Goal: Transaction & Acquisition: Purchase product/service

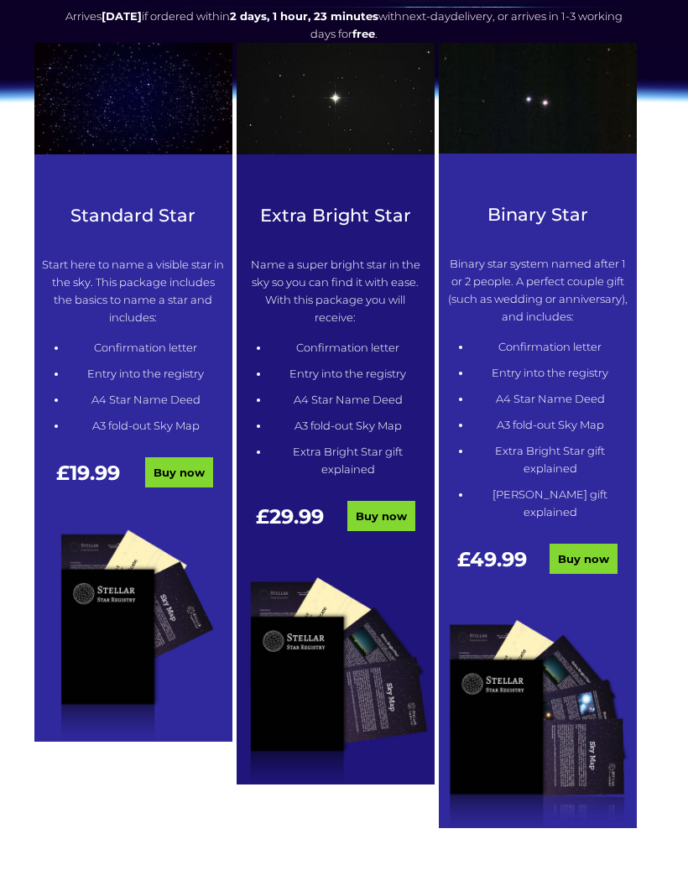
scroll to position [436, 0]
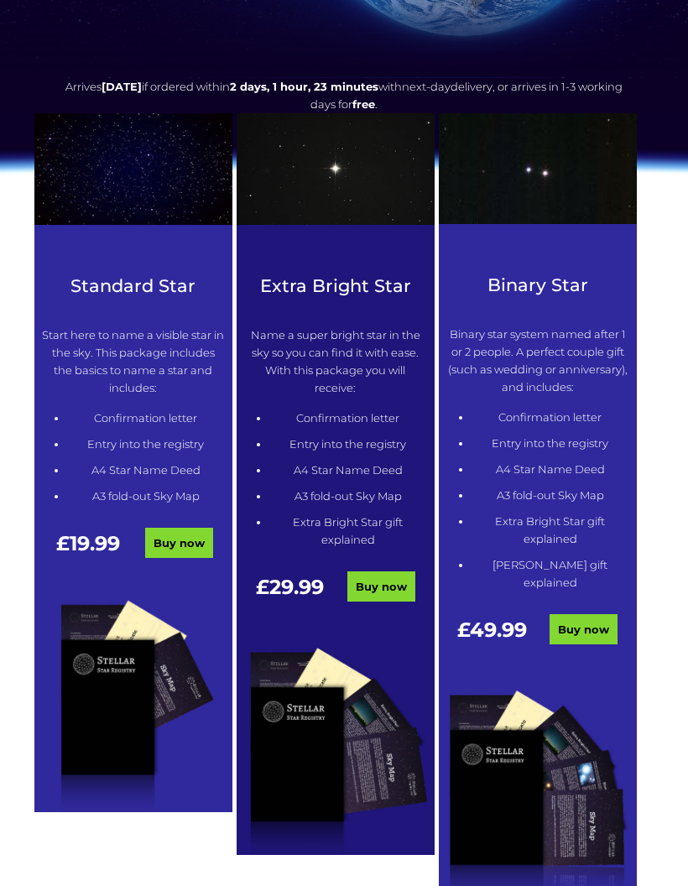
click at [143, 359] on p "Start here to name a visible star in the sky. This package includes the basics …" at bounding box center [133, 361] width 182 height 70
click at [156, 300] on div "Standard Star Start here to name a visible star in the sky. This package includ…" at bounding box center [133, 434] width 198 height 319
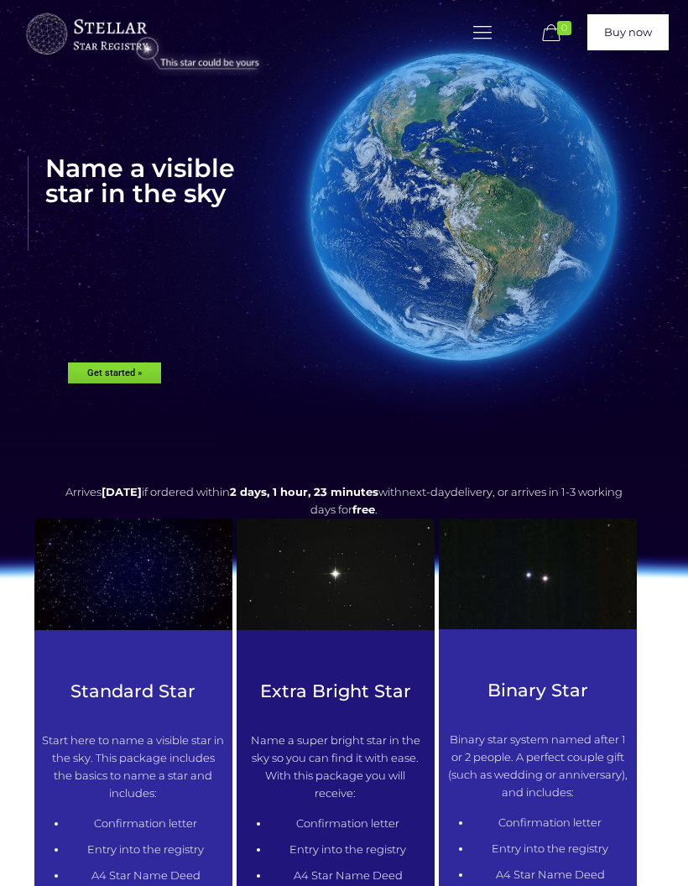
scroll to position [31, 0]
click at [135, 378] on img at bounding box center [344, 424] width 1066 height 115
click at [135, 381] on img at bounding box center [344, 424] width 1066 height 115
click at [117, 373] on img at bounding box center [344, 424] width 1066 height 115
click at [477, 46] on link at bounding box center [482, 32] width 29 height 29
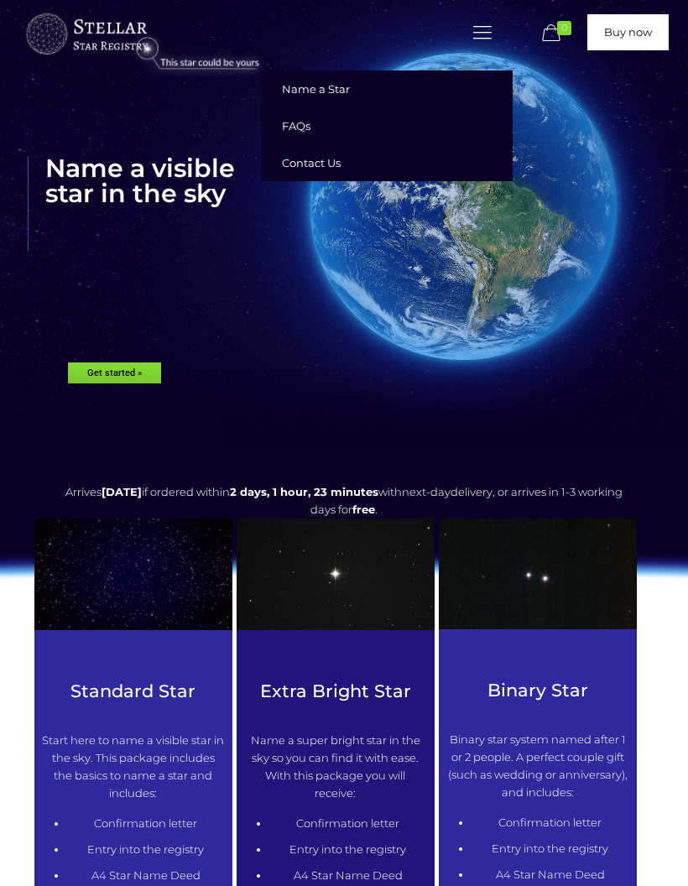
click at [340, 95] on span "Name a Star" at bounding box center [316, 88] width 68 height 13
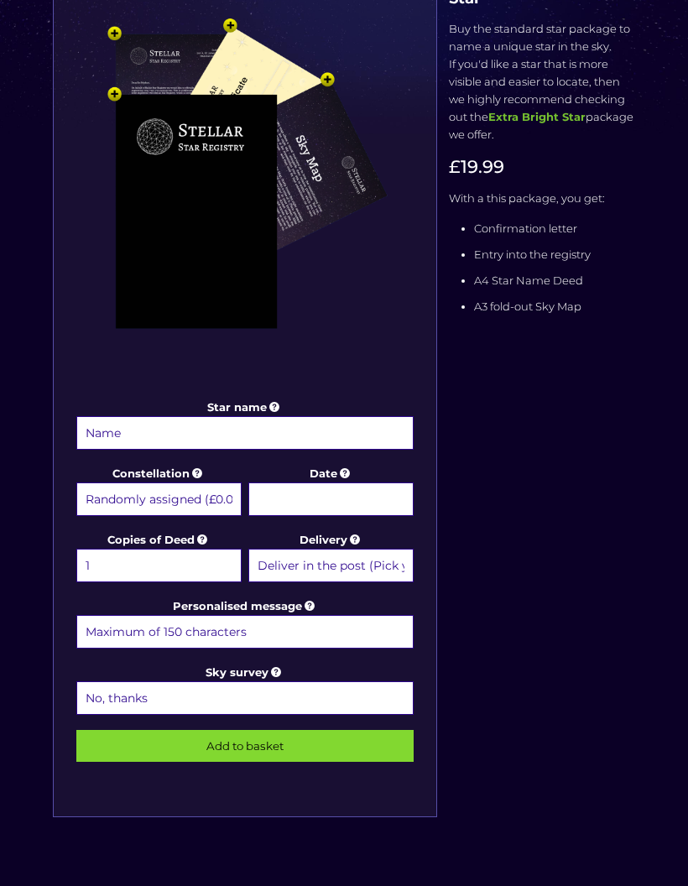
scroll to position [316, 0]
click at [117, 502] on select "Randomly assigned (£0.00) Aquarius - [DATE] - [DATE] (+£9.99) Aries - [DATE] - …" at bounding box center [158, 499] width 165 height 34
select select "Ursa Major - For the loving mother (+£9.99)"
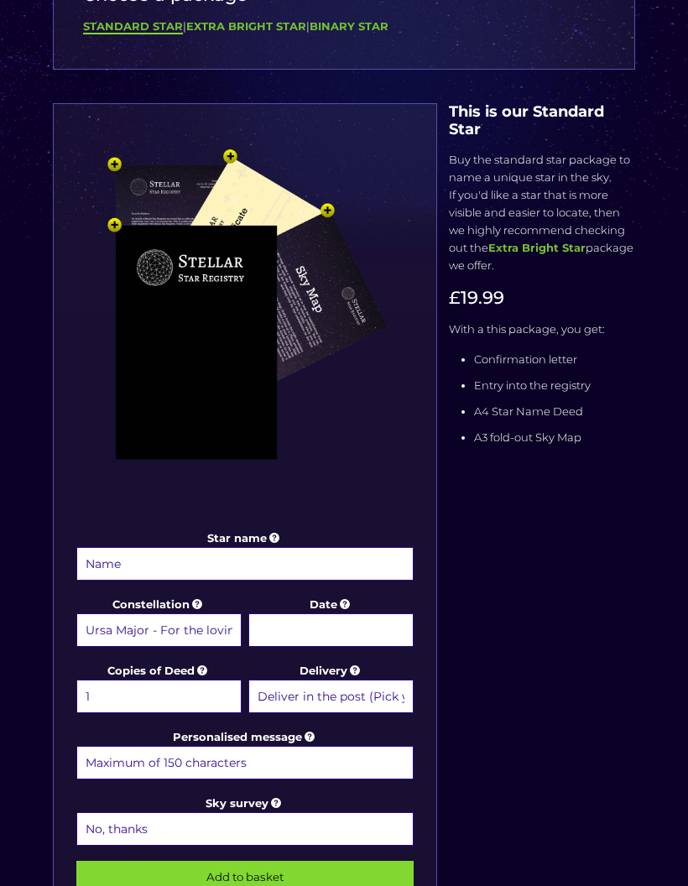
scroll to position [184, 0]
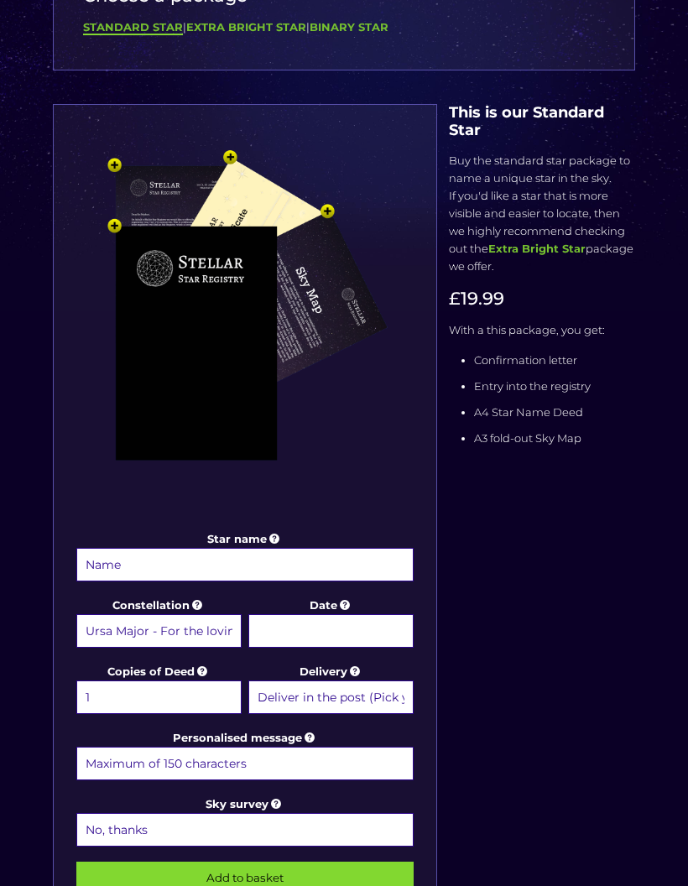
click at [335, 296] on img at bounding box center [245, 337] width 344 height 378
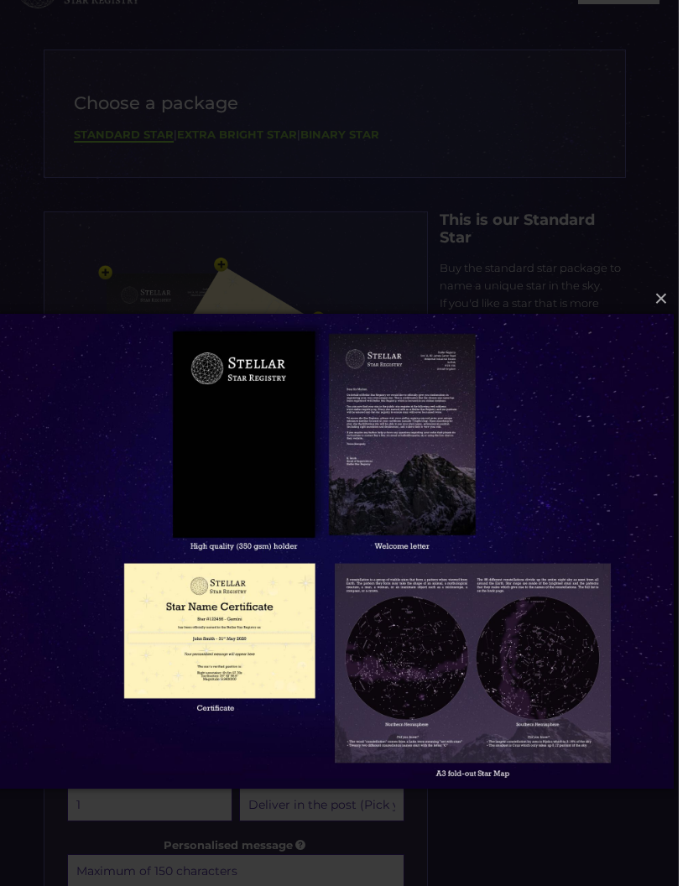
scroll to position [102, 0]
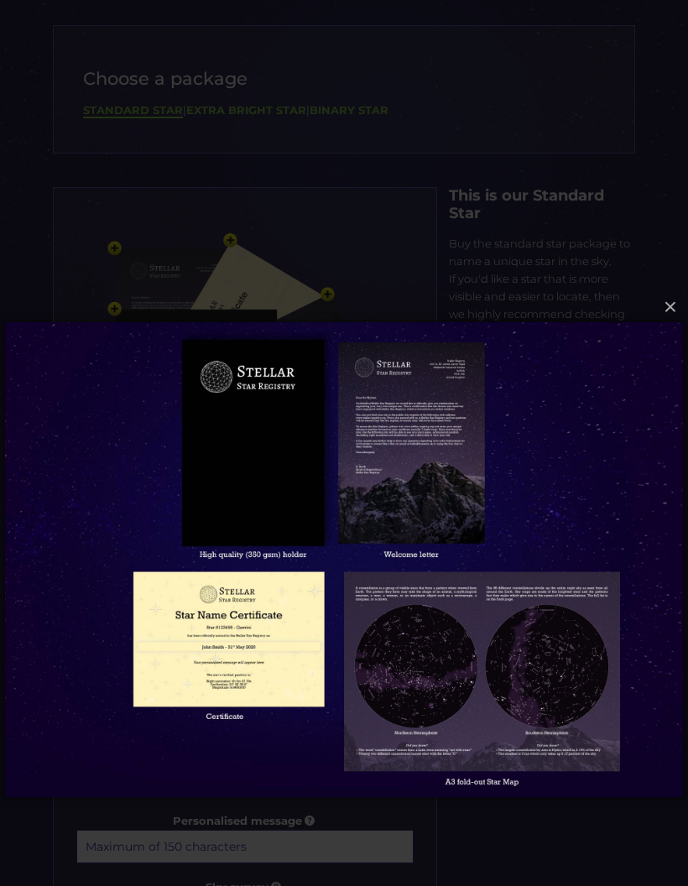
click at [681, 305] on button "×" at bounding box center [343, 307] width 678 height 37
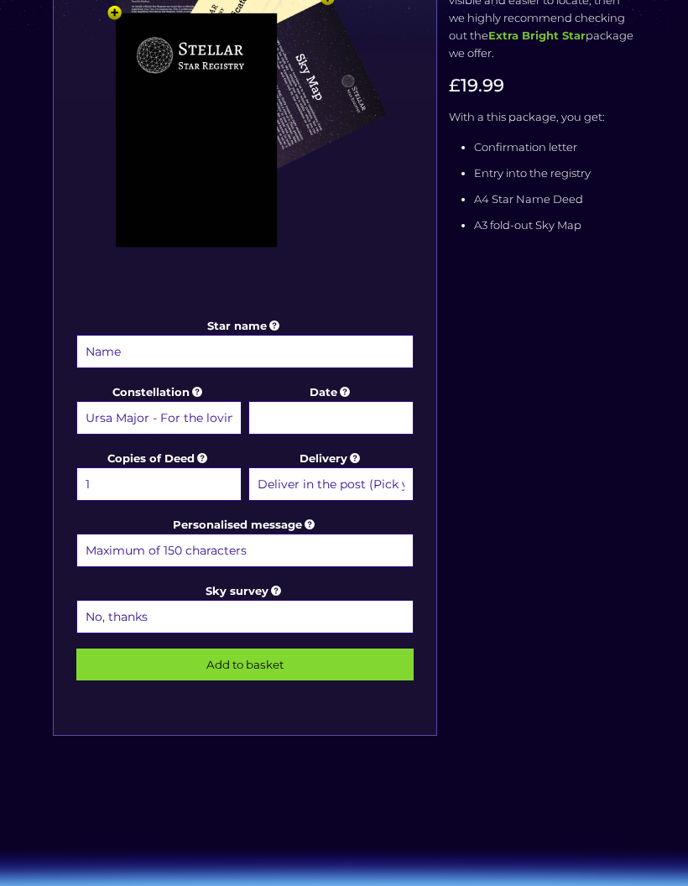
scroll to position [398, 0]
click at [387, 362] on input "Star name" at bounding box center [244, 352] width 337 height 34
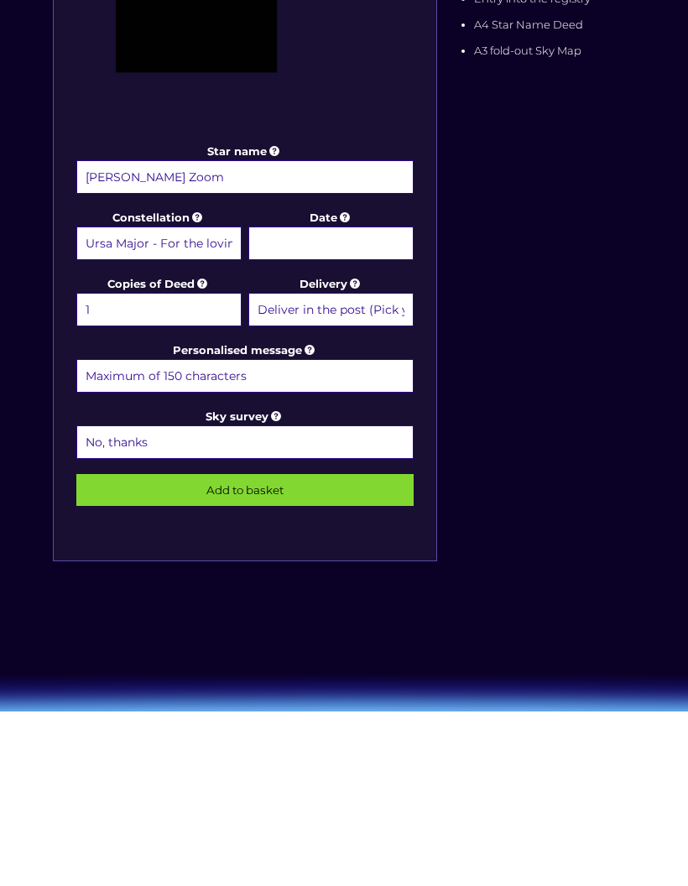
type input "[PERSON_NAME] Zoom"
click at [386, 401] on input "Date" at bounding box center [330, 418] width 165 height 34
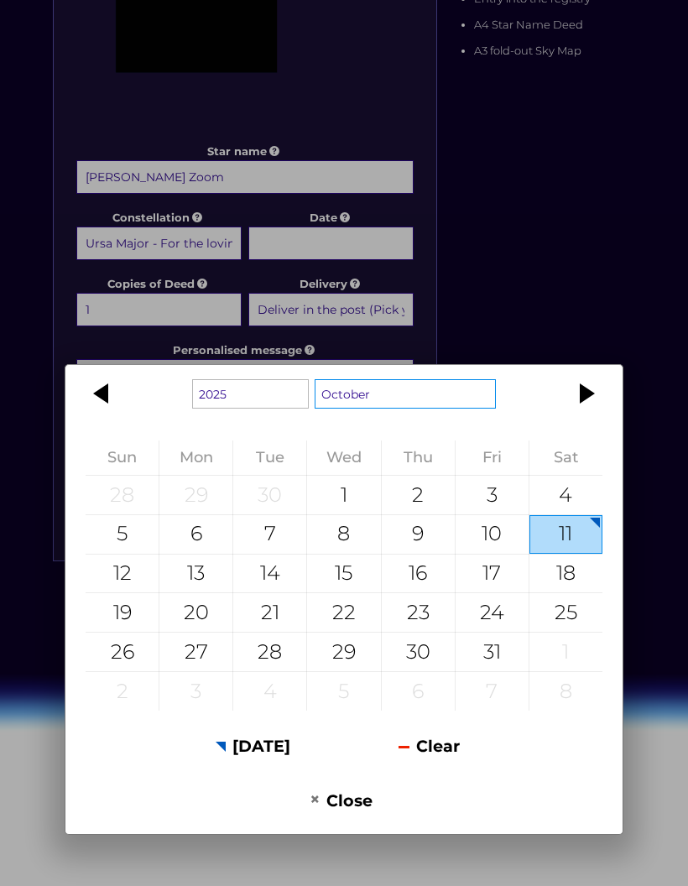
click at [444, 391] on select "January February March April May June July August September October November De…" at bounding box center [405, 393] width 181 height 29
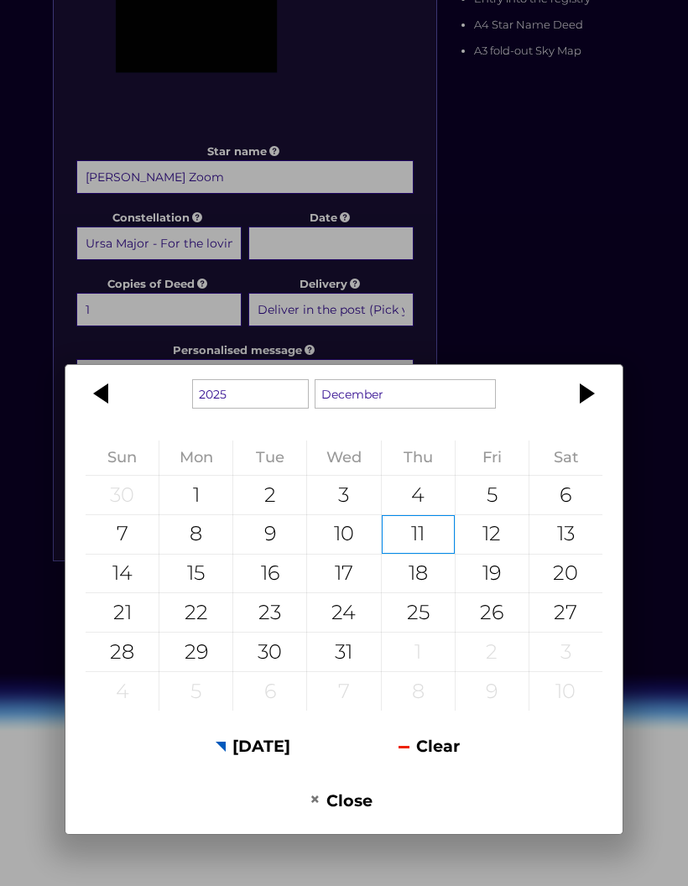
click at [436, 612] on div "25" at bounding box center [418, 612] width 73 height 39
type input "[DATE]"
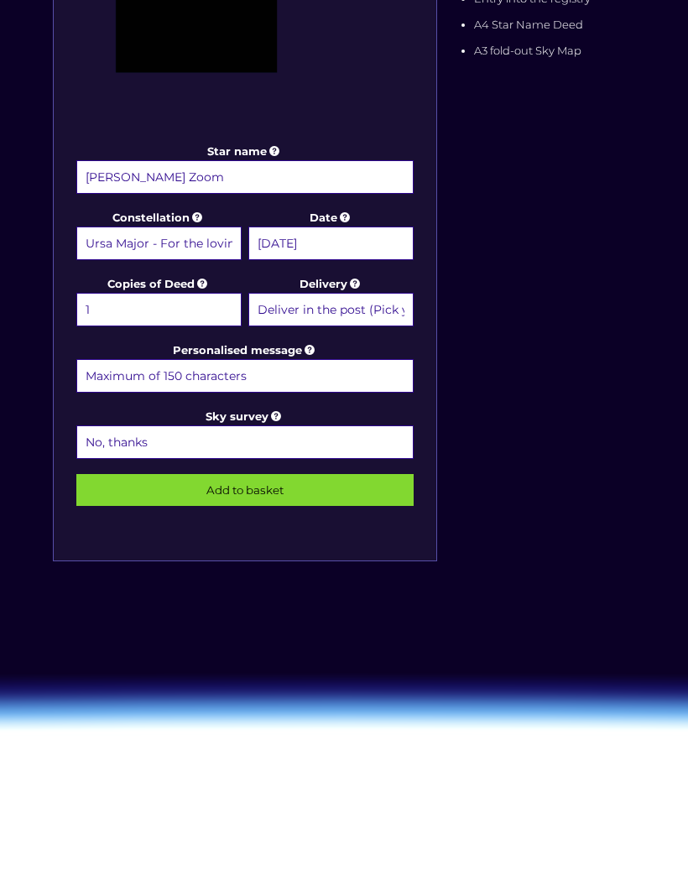
click at [400, 373] on input "Personalised message" at bounding box center [244, 376] width 337 height 34
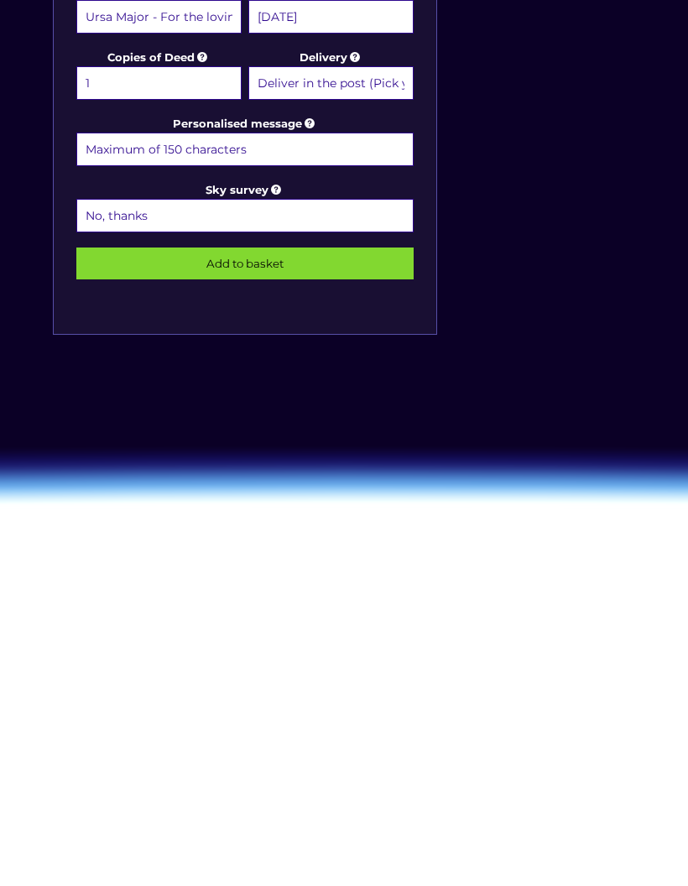
scroll to position [548, 0]
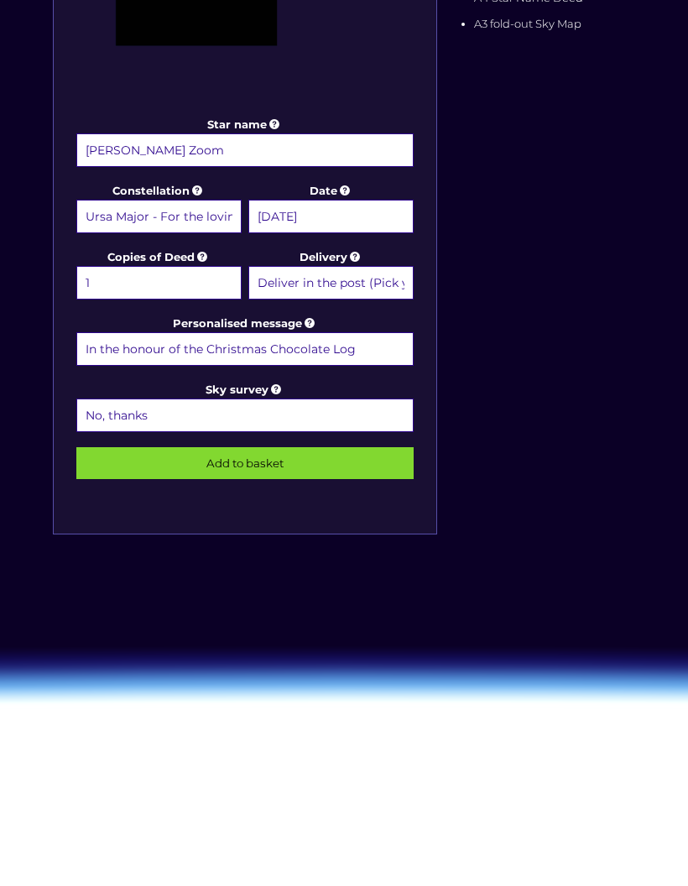
type input "In the honour of the Christmas Chocolate Log"
click at [404, 498] on input "Add to basket" at bounding box center [244, 514] width 337 height 32
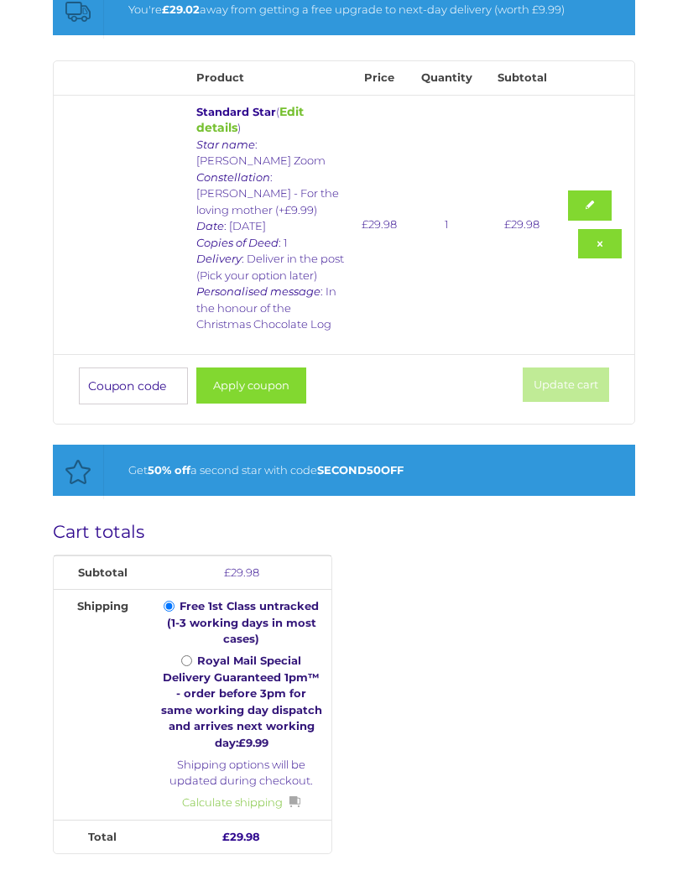
scroll to position [309, 0]
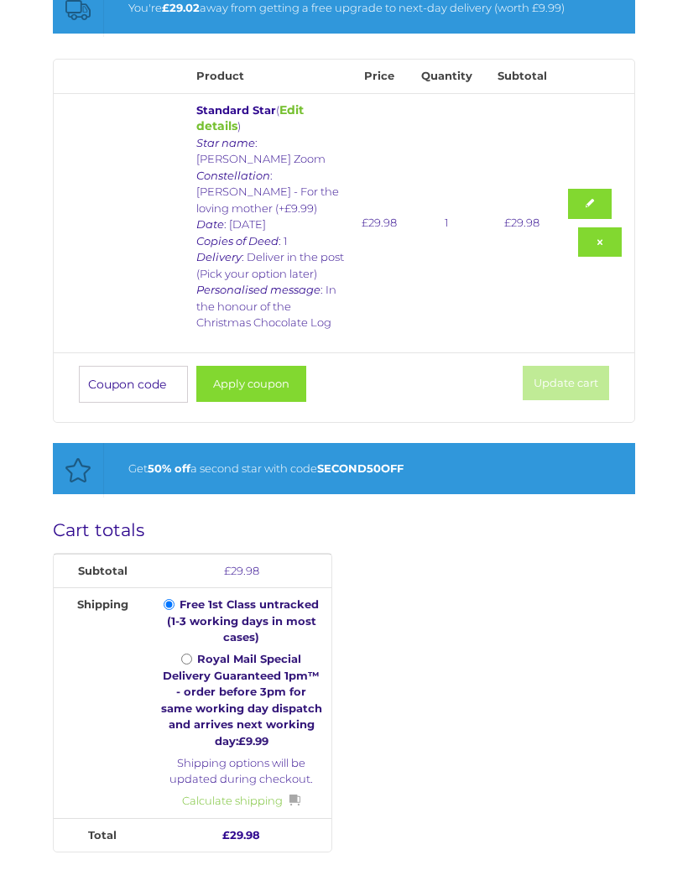
click at [101, 366] on input "Coupon:" at bounding box center [133, 384] width 109 height 37
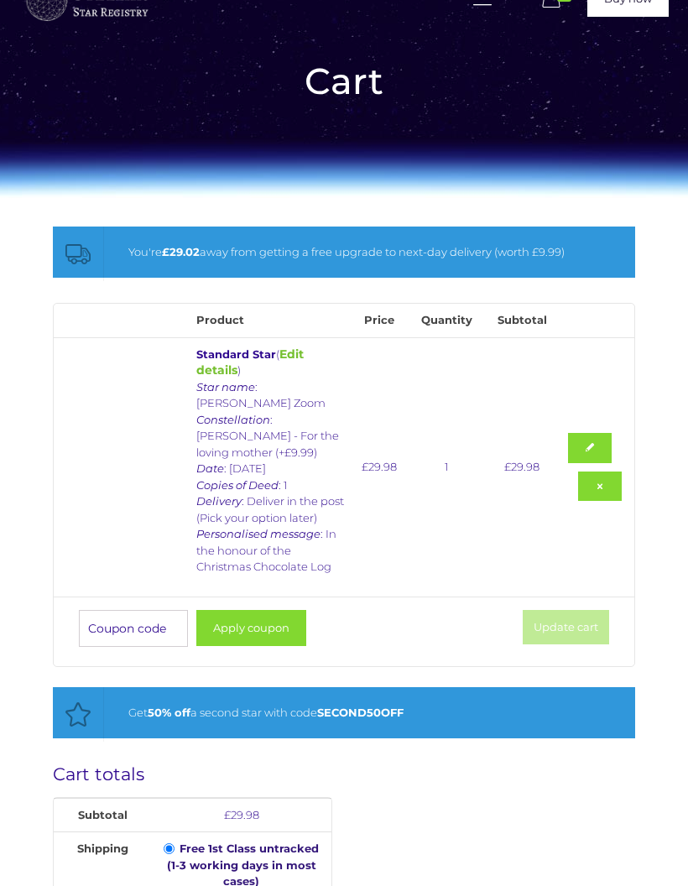
scroll to position [0, 0]
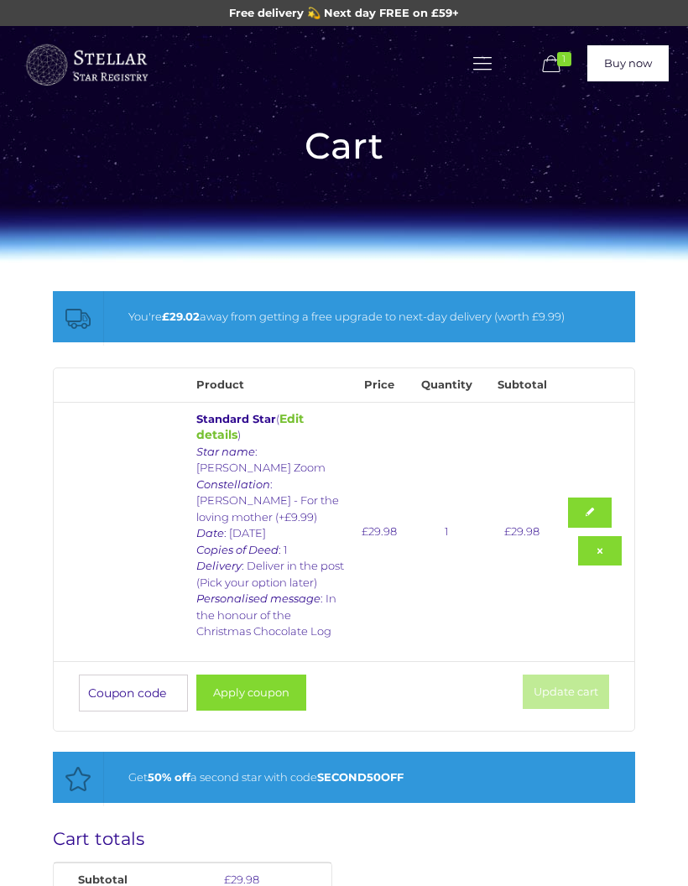
click at [157, 675] on input "Coupon:" at bounding box center [133, 693] width 109 height 37
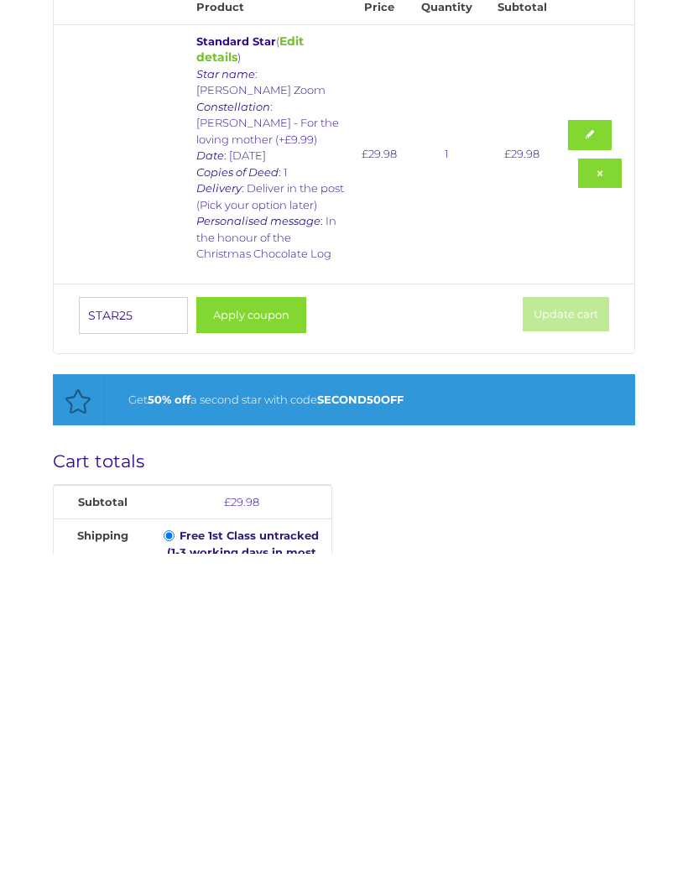
type input "STAR25"
click at [279, 629] on button "Apply coupon" at bounding box center [251, 647] width 110 height 36
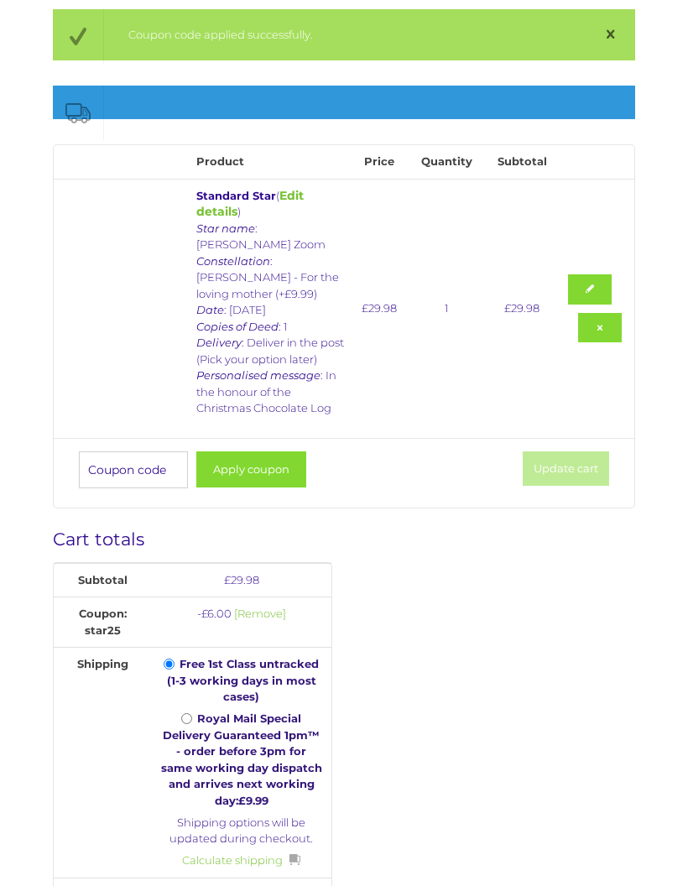
scroll to position [281, 0]
